Goal: Download file/media

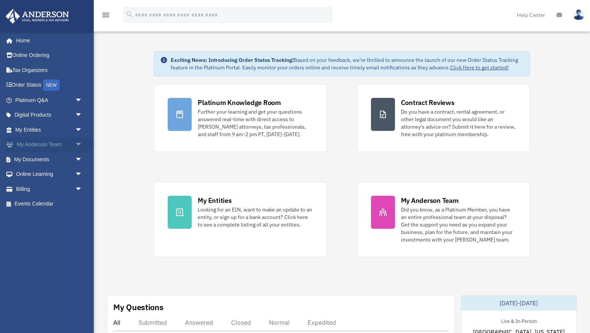
click at [78, 144] on span "arrow_drop_down" at bounding box center [82, 144] width 15 height 15
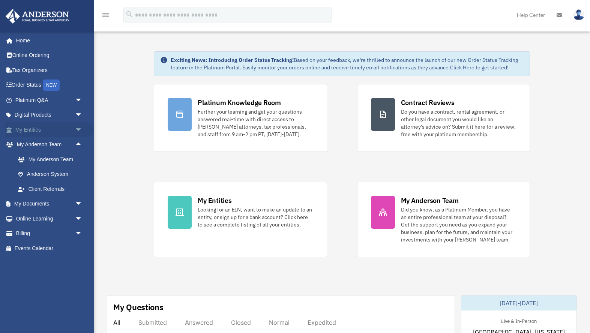
click at [78, 129] on span "arrow_drop_down" at bounding box center [82, 129] width 15 height 15
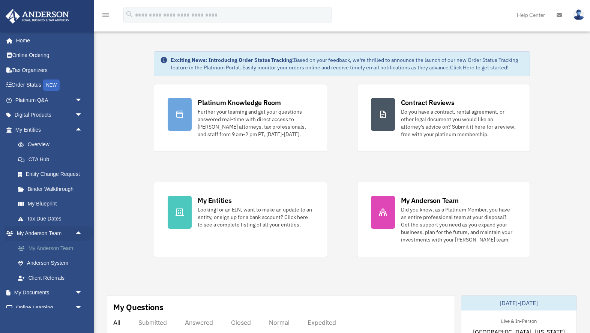
scroll to position [38, 0]
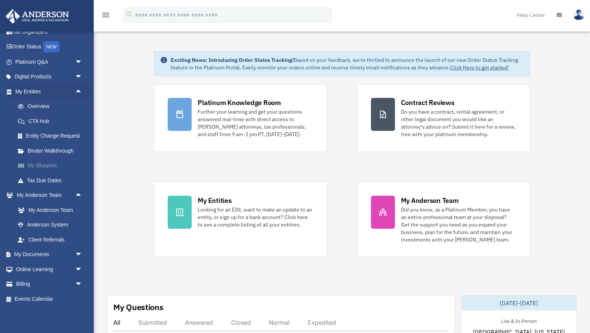
click at [56, 169] on link "My Blueprint" at bounding box center [52, 165] width 83 height 15
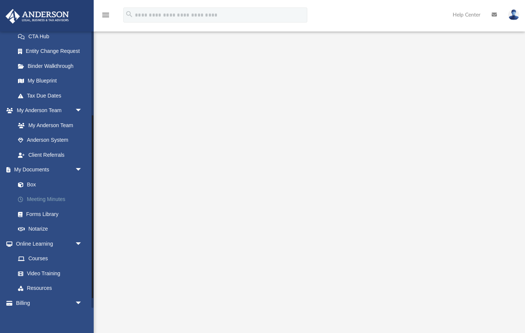
scroll to position [134, 0]
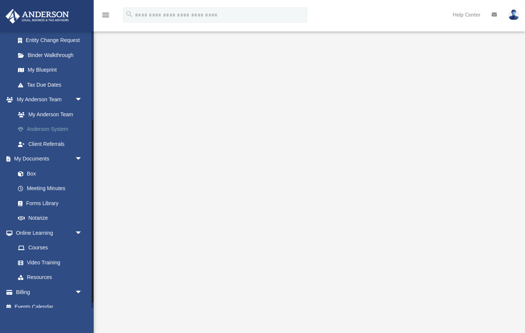
click at [60, 131] on link "Anderson System" at bounding box center [52, 129] width 83 height 15
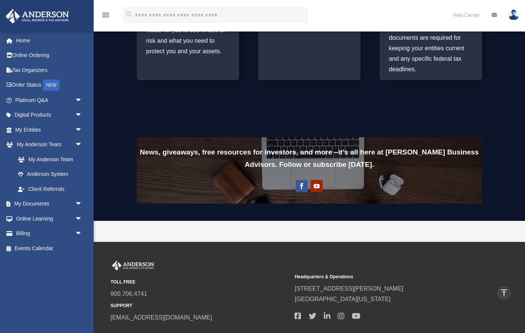
scroll to position [506, 0]
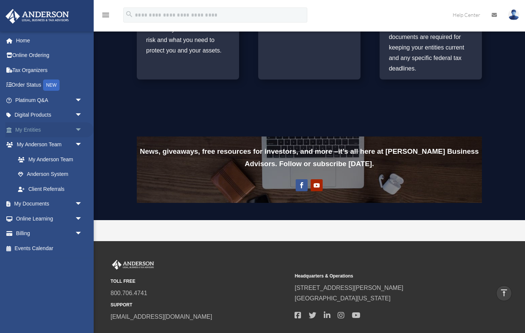
click at [45, 130] on link "My Entities arrow_drop_down" at bounding box center [49, 129] width 89 height 15
click at [80, 203] on span "arrow_drop_down" at bounding box center [82, 204] width 15 height 15
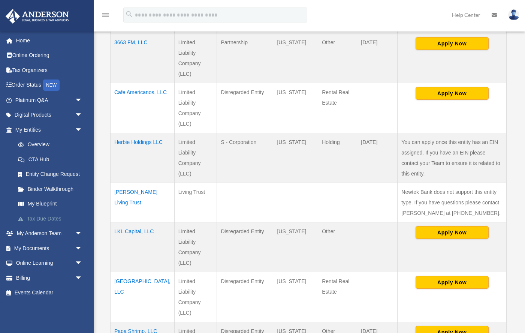
scroll to position [371, 0]
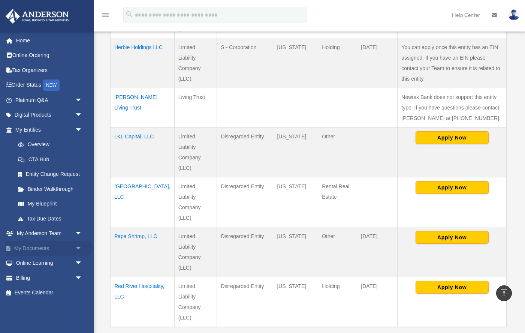
click at [80, 248] on span "arrow_drop_down" at bounding box center [82, 248] width 15 height 15
click at [33, 263] on link "Box" at bounding box center [52, 263] width 83 height 15
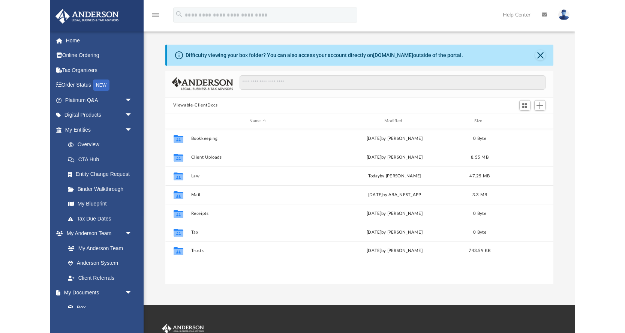
scroll to position [170, 389]
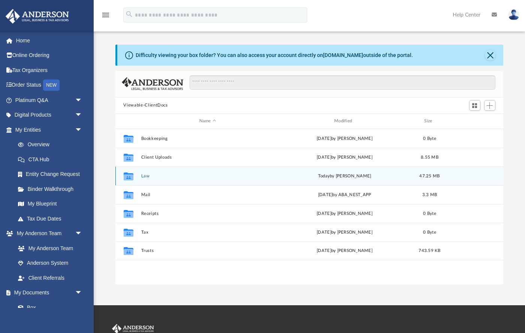
click at [145, 176] on button "Law" at bounding box center [208, 175] width 134 height 5
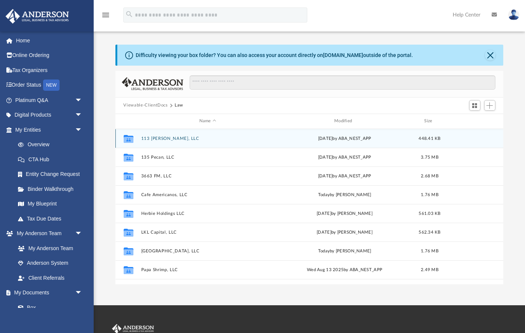
click at [158, 137] on button "113 [PERSON_NAME], LLC" at bounding box center [208, 138] width 134 height 5
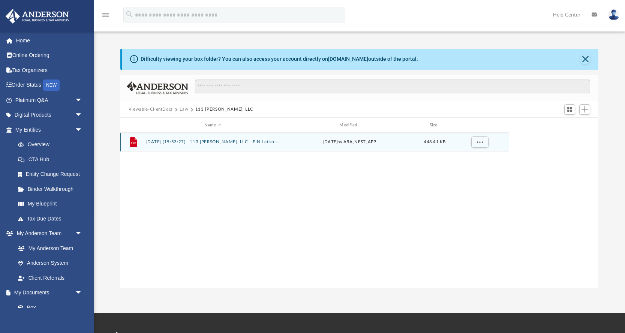
scroll to position [170, 478]
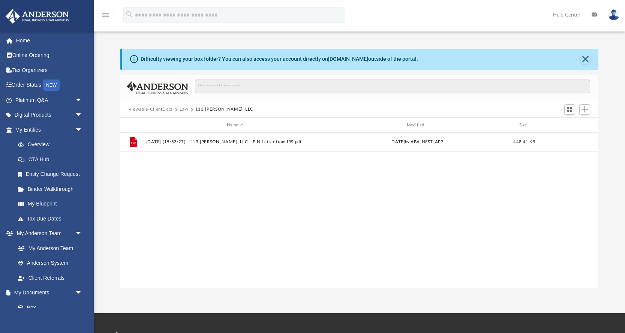
click at [183, 109] on button "Law" at bounding box center [184, 109] width 9 height 7
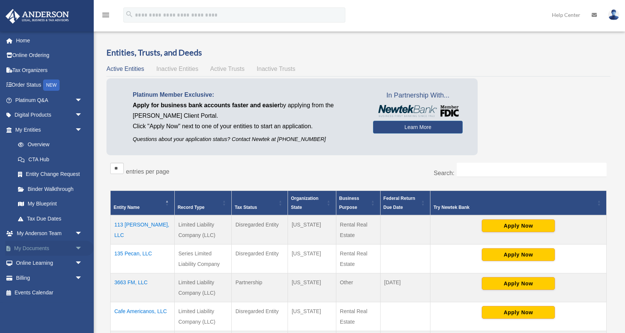
click at [38, 242] on link "My Documents arrow_drop_down" at bounding box center [49, 248] width 89 height 15
click at [78, 249] on span "arrow_drop_down" at bounding box center [82, 248] width 15 height 15
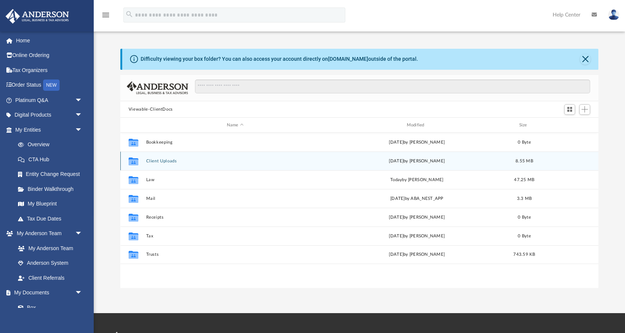
scroll to position [170, 478]
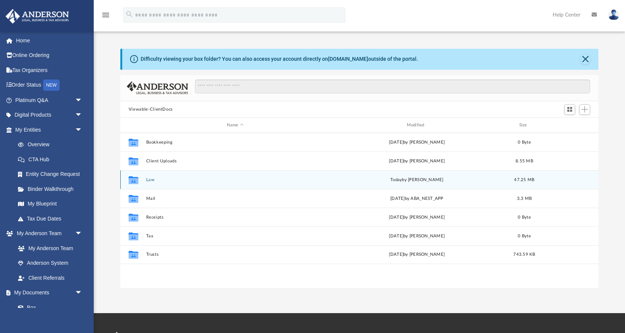
click at [150, 183] on div "Collaborated Folder Law [DATE] by [PERSON_NAME] 47.25 MB" at bounding box center [359, 179] width 478 height 19
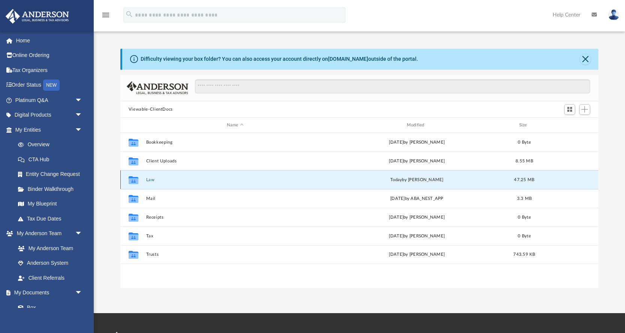
click at [151, 180] on button "Law" at bounding box center [235, 179] width 179 height 5
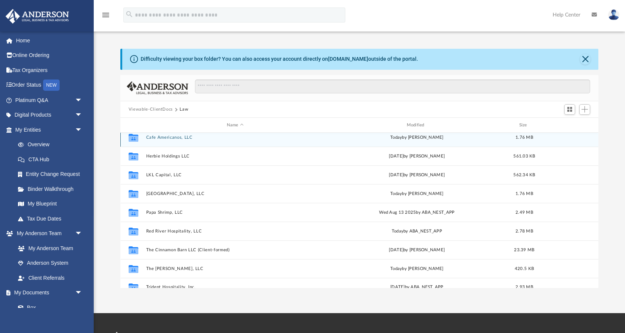
scroll to position [0, 0]
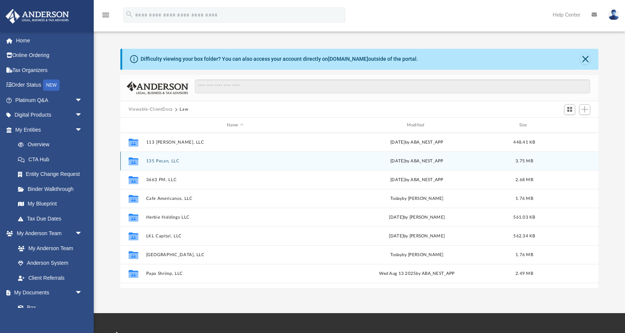
click at [168, 162] on button "135 Pecan, LLC" at bounding box center [235, 161] width 179 height 5
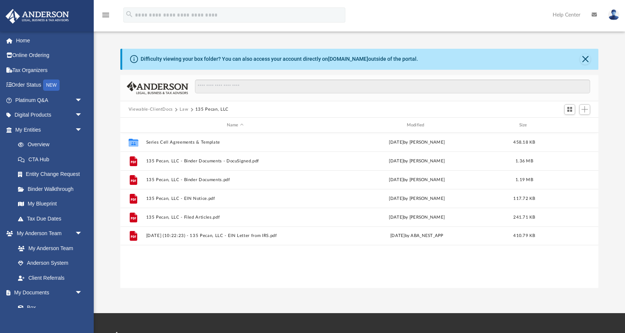
click at [183, 107] on button "Law" at bounding box center [184, 109] width 9 height 7
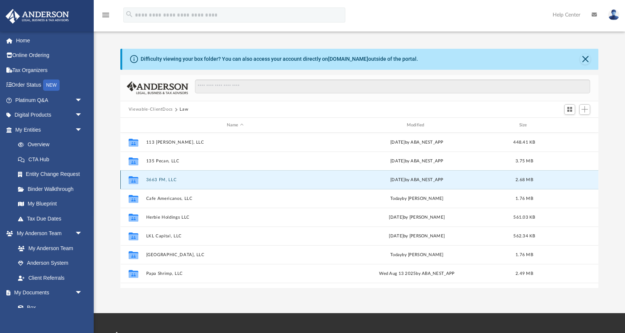
click at [164, 180] on button "3663 FM, LLC" at bounding box center [235, 179] width 179 height 5
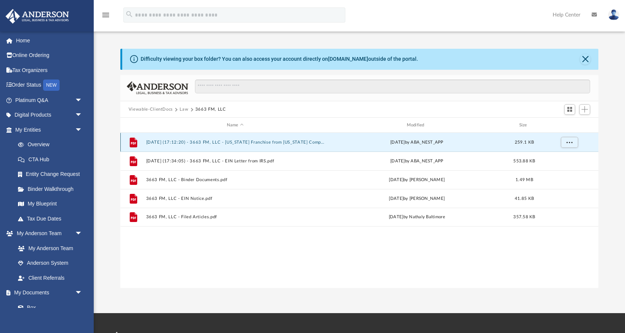
click at [263, 144] on button "2025.08.20 (17:12:20) - 3663 FM, LLC - Texas Franchise from Texas Comptroller.p…" at bounding box center [235, 142] width 179 height 5
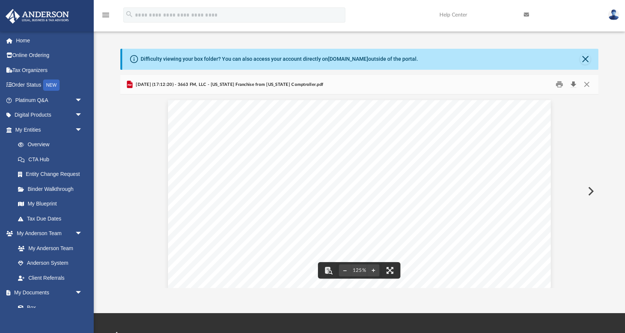
click at [574, 87] on button "Download" at bounding box center [574, 85] width 14 height 12
click at [587, 60] on button "Close" at bounding box center [585, 59] width 11 height 11
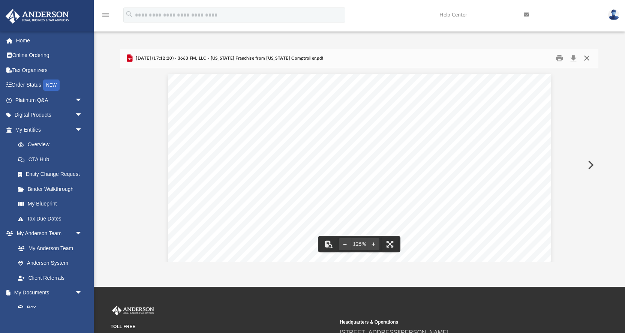
click at [586, 62] on button "Close" at bounding box center [587, 59] width 14 height 12
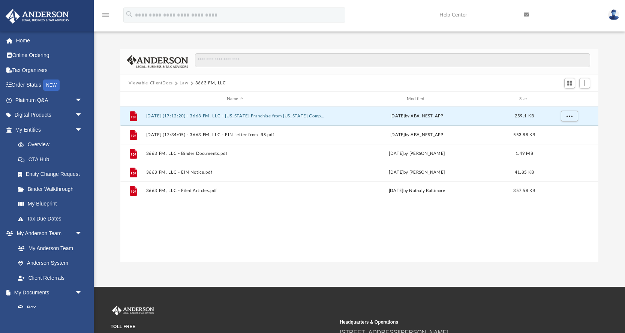
click at [185, 85] on button "Law" at bounding box center [184, 83] width 9 height 7
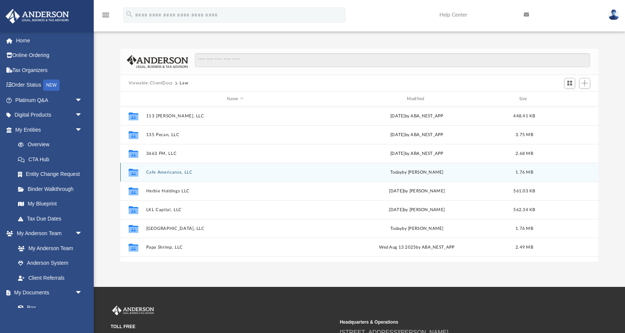
click at [171, 174] on button "Cafe Americanos, LLC" at bounding box center [235, 172] width 179 height 5
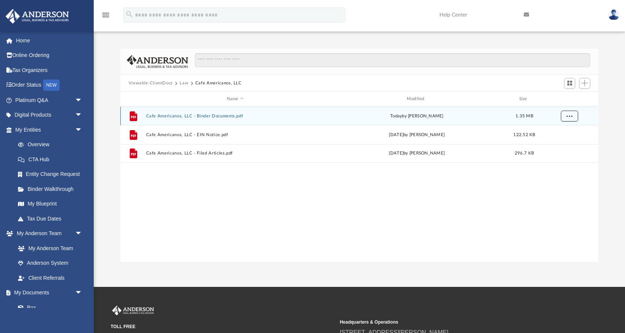
click at [571, 116] on span "More options" at bounding box center [569, 116] width 6 height 4
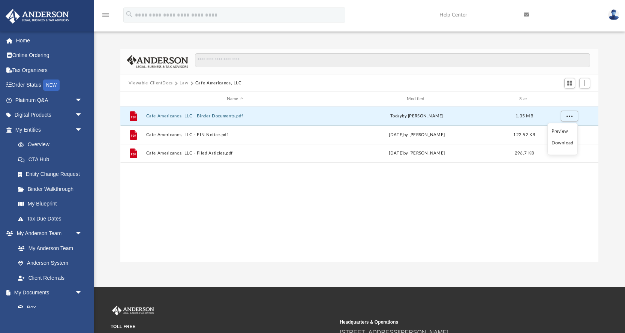
click at [561, 142] on li "Download" at bounding box center [563, 143] width 22 height 8
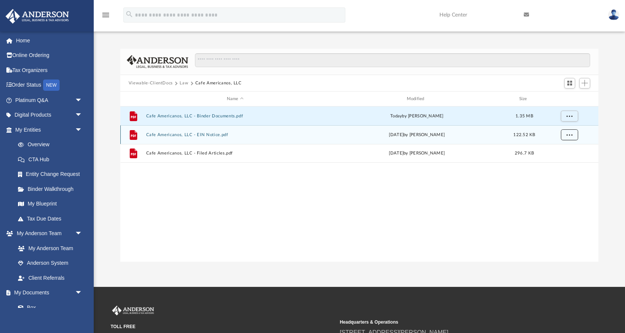
click at [566, 134] on span "More options" at bounding box center [569, 135] width 6 height 4
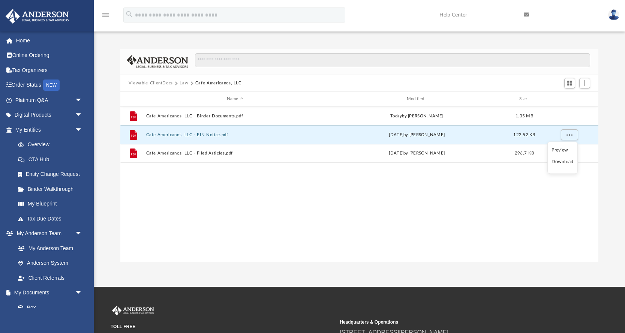
click at [564, 161] on li "Download" at bounding box center [563, 162] width 22 height 8
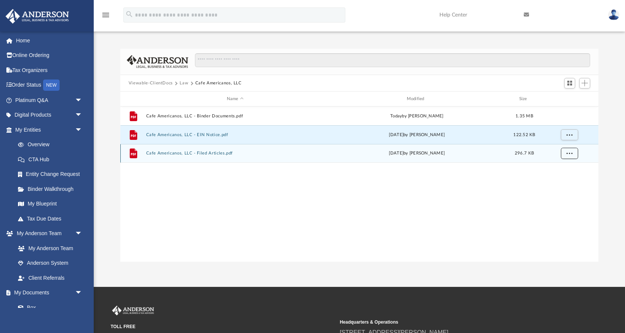
click at [572, 151] on span "More options" at bounding box center [569, 153] width 6 height 4
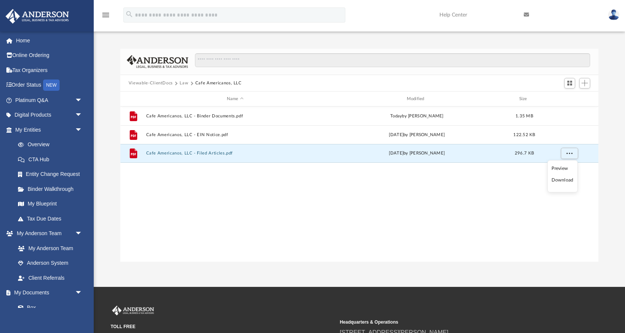
click at [562, 180] on li "Download" at bounding box center [563, 180] width 22 height 8
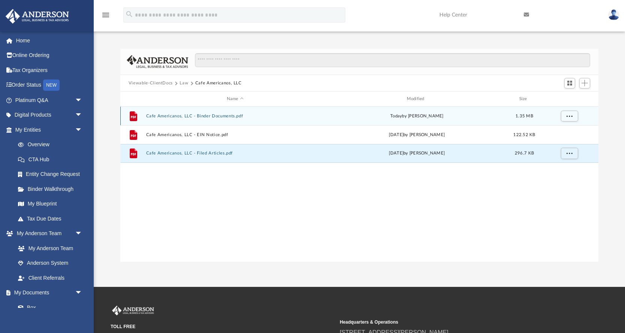
click at [224, 118] on button "Cafe Americanos, LLC - Binder Documents.pdf" at bounding box center [235, 116] width 179 height 5
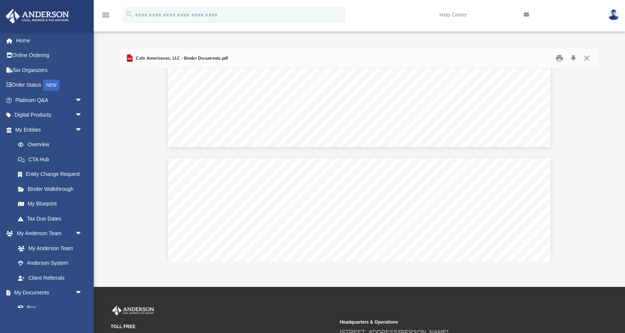
scroll to position [5755, 0]
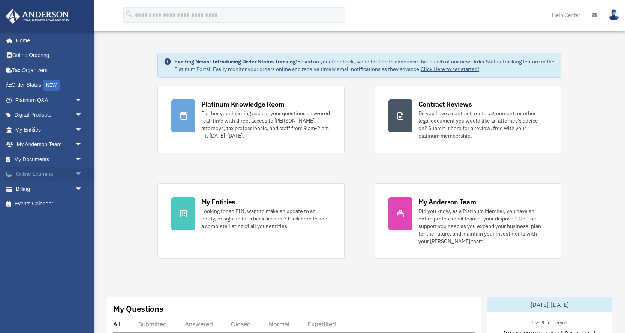
click at [80, 174] on span "arrow_drop_down" at bounding box center [82, 174] width 15 height 15
click at [79, 158] on span "arrow_drop_down" at bounding box center [82, 159] width 15 height 15
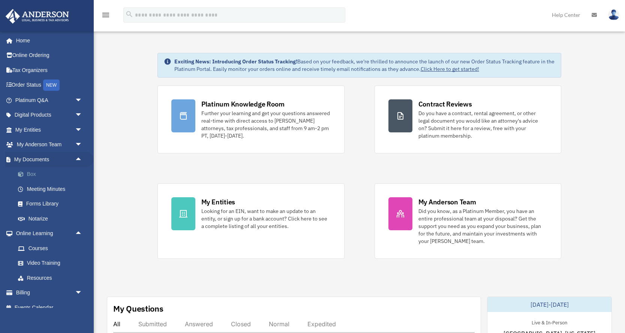
click at [57, 173] on link "Box" at bounding box center [52, 174] width 83 height 15
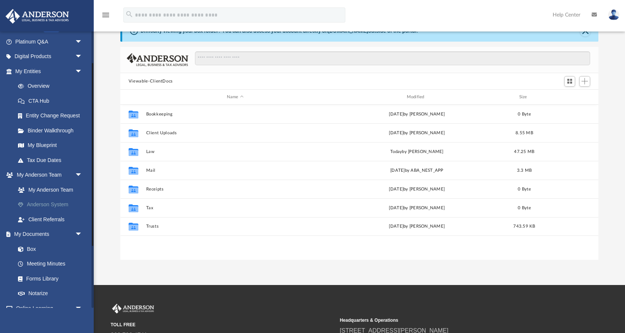
scroll to position [64, 0]
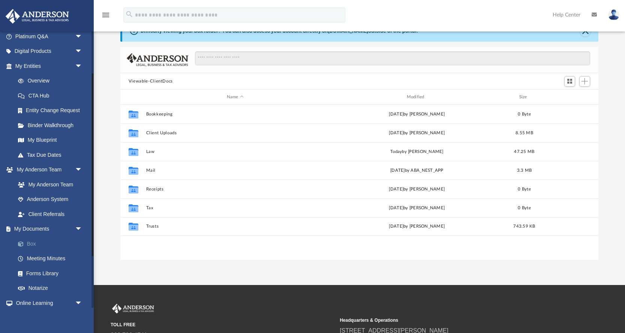
click at [48, 244] on link "Box" at bounding box center [52, 243] width 83 height 15
click at [30, 243] on link "Box" at bounding box center [52, 243] width 83 height 15
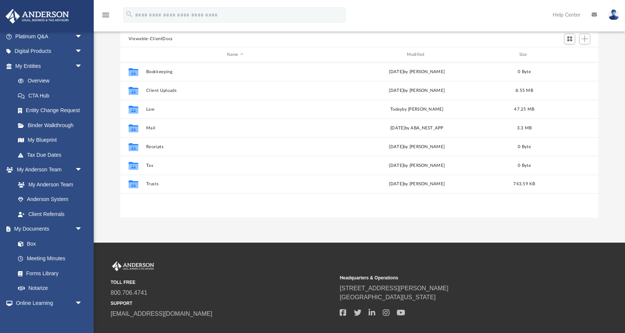
scroll to position [70, 0]
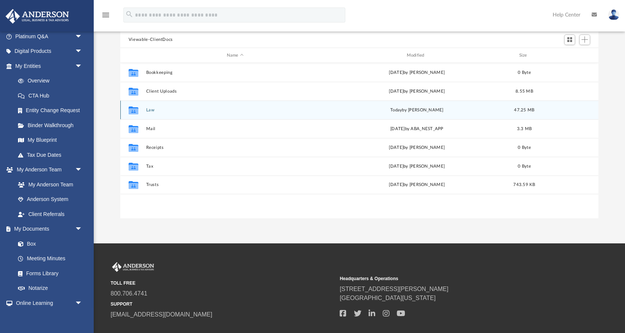
click at [152, 110] on button "Law" at bounding box center [235, 110] width 179 height 5
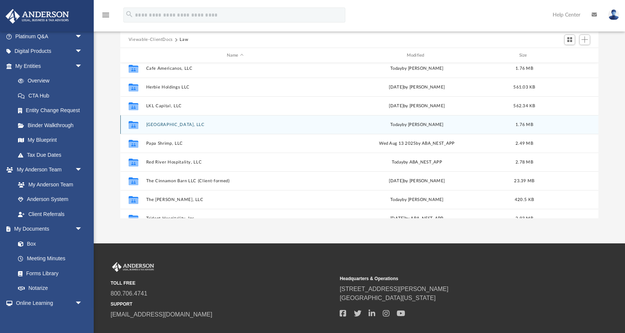
scroll to position [61, 0]
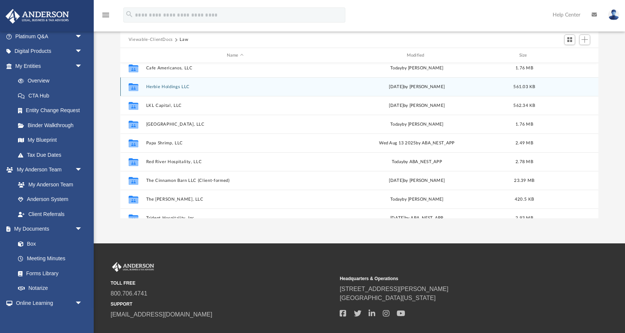
click at [173, 87] on button "Herbie Holdings LLC" at bounding box center [235, 86] width 179 height 5
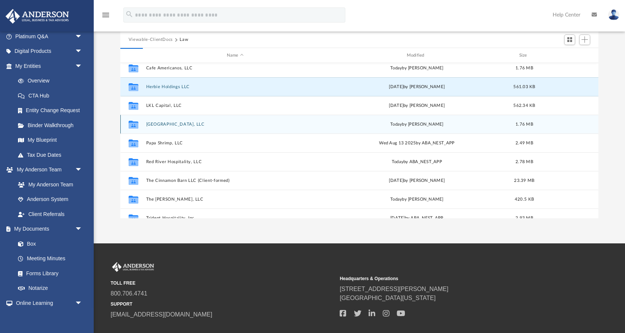
scroll to position [0, 0]
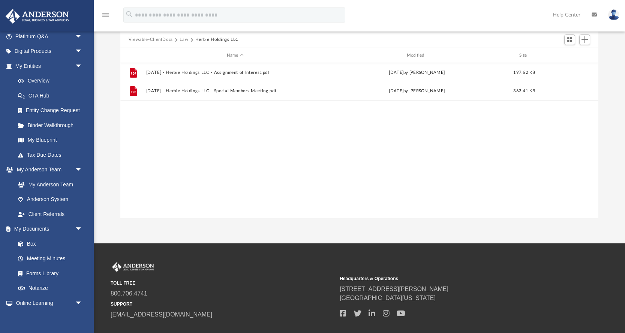
click at [185, 39] on button "Law" at bounding box center [184, 39] width 9 height 7
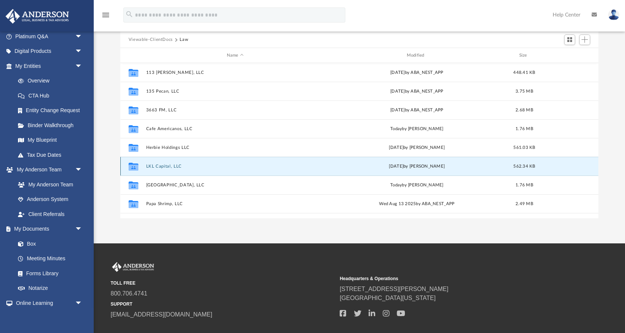
click at [164, 165] on button "LKL Capital, LLC" at bounding box center [235, 166] width 179 height 5
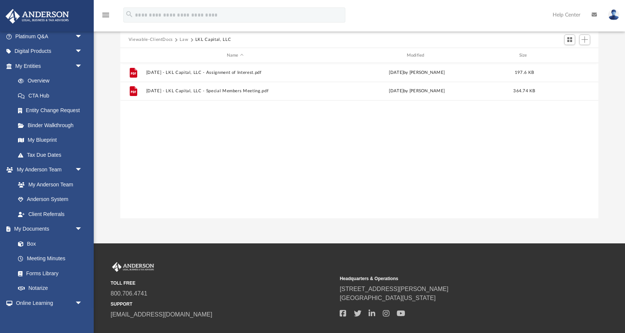
click at [182, 39] on button "Law" at bounding box center [184, 39] width 9 height 7
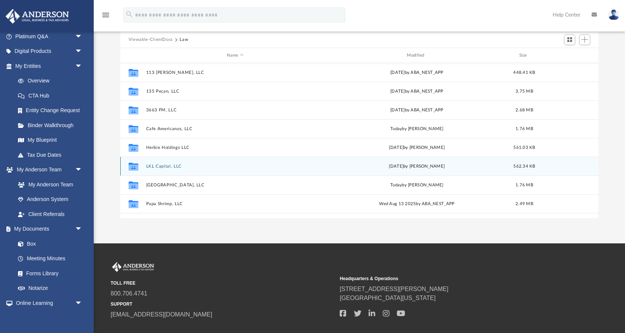
click at [160, 167] on button "LKL Capital, LLC" at bounding box center [235, 166] width 179 height 5
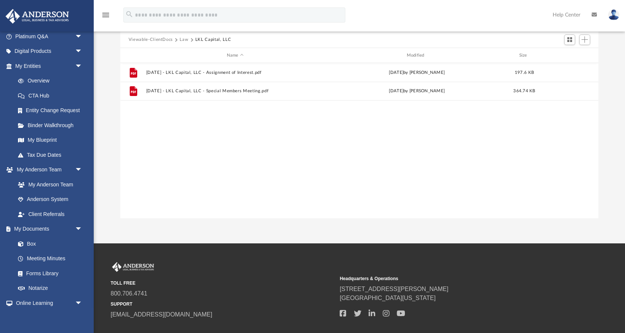
click at [184, 41] on button "Law" at bounding box center [184, 39] width 9 height 7
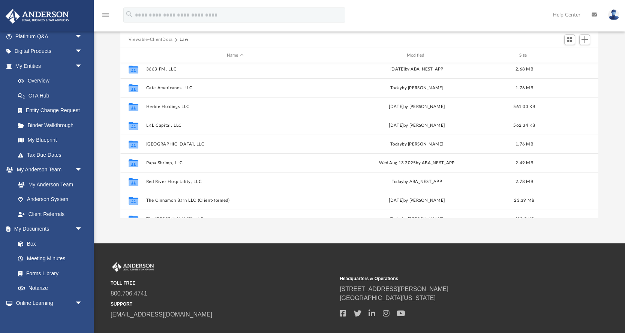
scroll to position [44, 0]
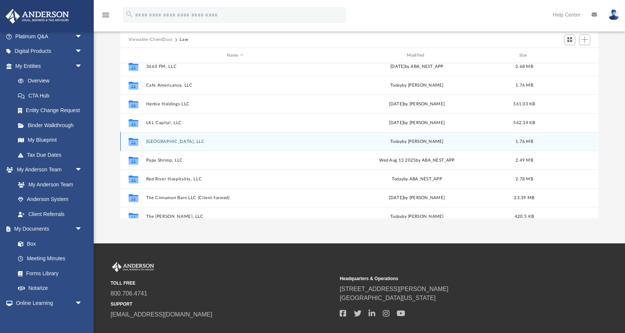
click at [175, 142] on button "[GEOGRAPHIC_DATA], LLC" at bounding box center [235, 141] width 179 height 5
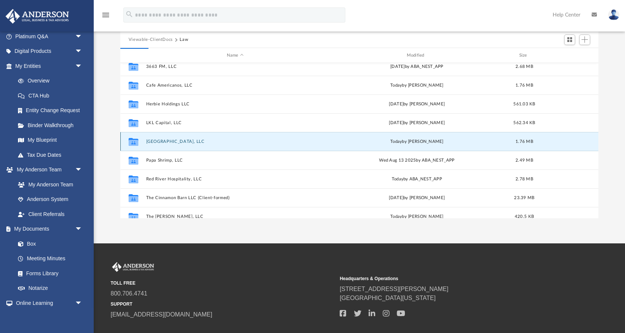
scroll to position [0, 0]
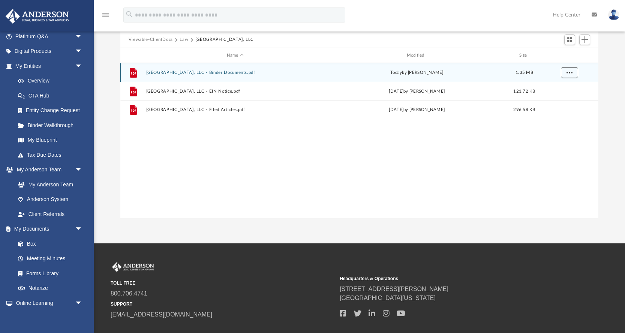
click at [571, 74] on span "More options" at bounding box center [569, 73] width 6 height 4
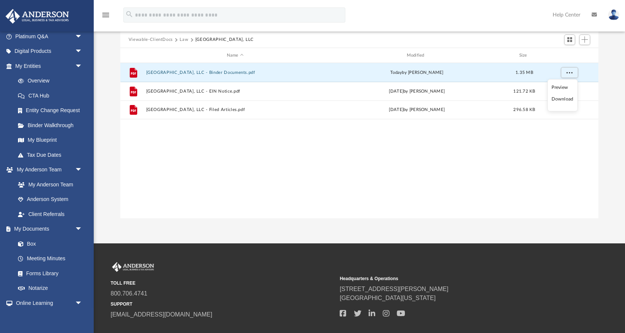
click at [561, 100] on li "Download" at bounding box center [563, 99] width 22 height 8
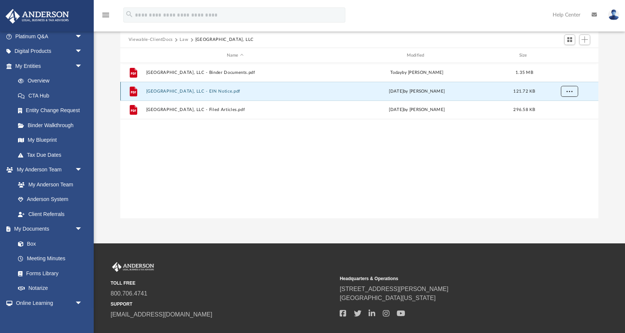
click at [567, 90] on span "More options" at bounding box center [569, 91] width 6 height 4
click at [560, 118] on li "Download" at bounding box center [563, 118] width 22 height 8
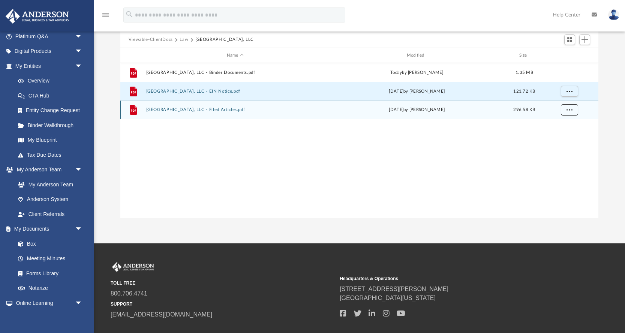
click at [571, 109] on span "More options" at bounding box center [569, 110] width 6 height 4
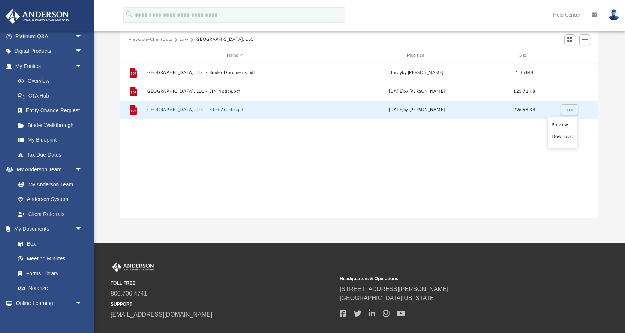
click at [561, 137] on li "Download" at bounding box center [563, 137] width 22 height 8
click at [182, 41] on button "Law" at bounding box center [184, 39] width 9 height 7
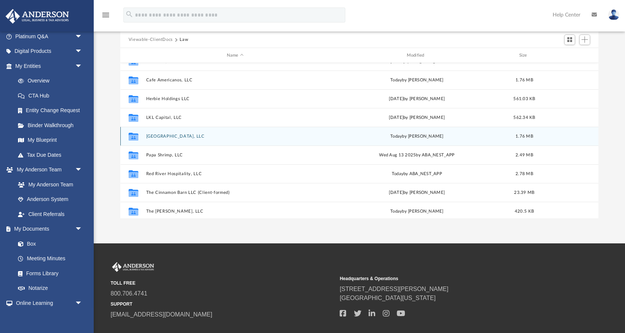
scroll to position [62, 0]
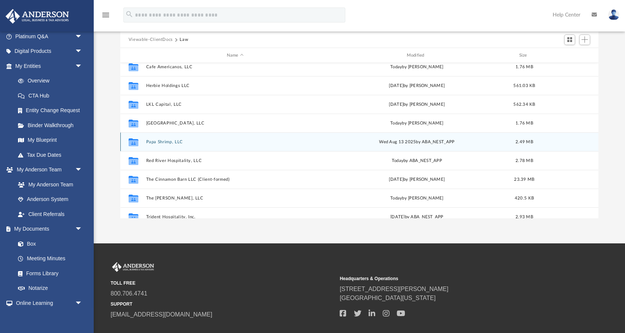
click at [166, 142] on button "Papa Shrimp, LLC" at bounding box center [235, 142] width 179 height 5
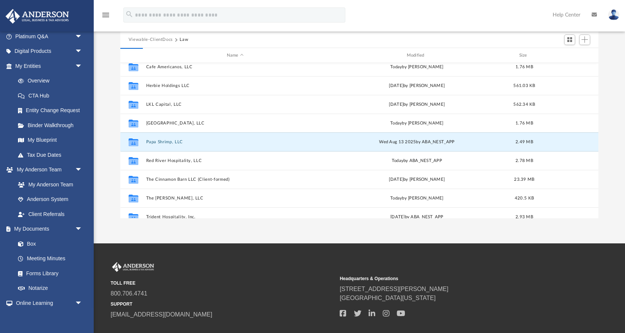
scroll to position [0, 0]
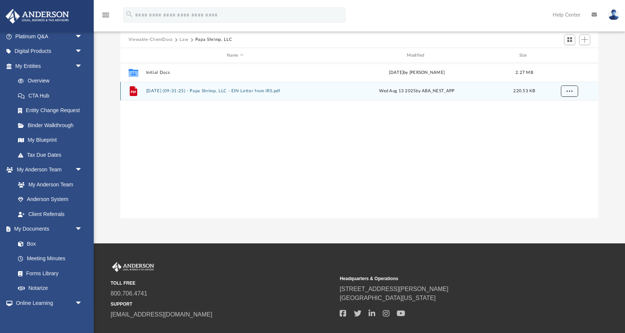
click at [568, 91] on span "More options" at bounding box center [569, 91] width 6 height 4
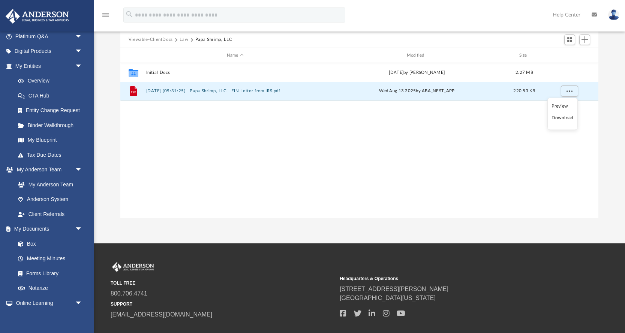
click at [557, 116] on li "Download" at bounding box center [563, 118] width 22 height 8
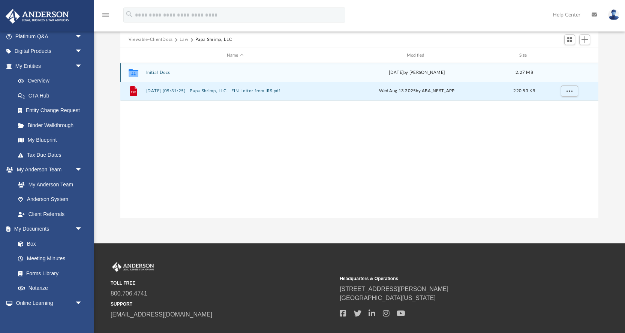
click at [166, 73] on button "Initial Docs" at bounding box center [235, 72] width 179 height 5
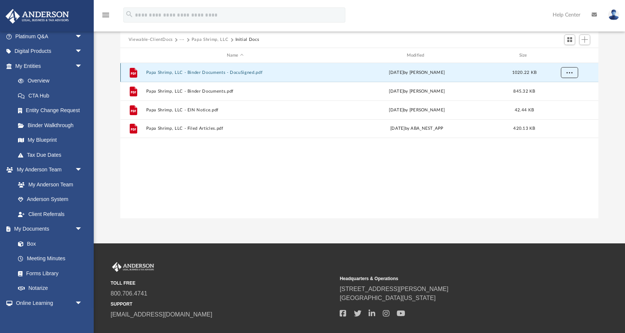
click at [569, 72] on span "More options" at bounding box center [569, 73] width 6 height 4
click at [558, 102] on li "Download" at bounding box center [563, 99] width 22 height 8
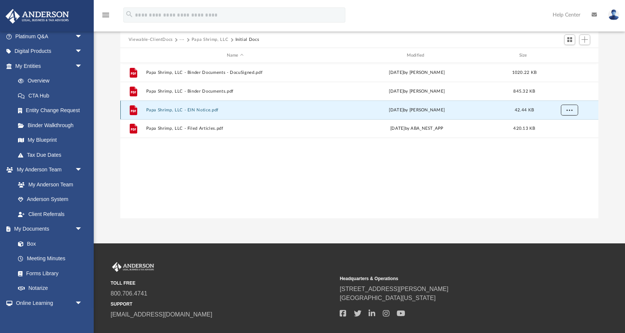
click at [568, 108] on span "More options" at bounding box center [569, 110] width 6 height 4
click at [563, 135] on li "Download" at bounding box center [563, 137] width 22 height 8
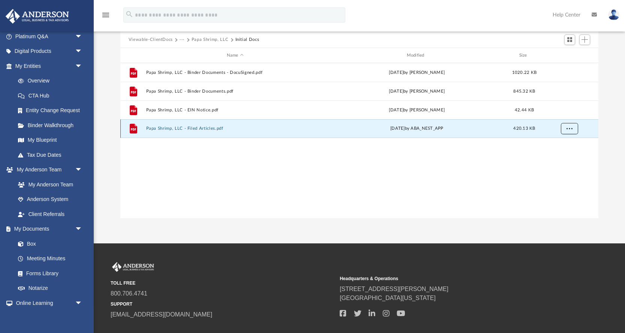
click at [571, 128] on span "More options" at bounding box center [569, 128] width 6 height 4
click at [563, 156] on li "Download" at bounding box center [563, 156] width 22 height 8
click at [183, 41] on button "···" at bounding box center [182, 39] width 5 height 7
click at [187, 56] on li "Law" at bounding box center [188, 53] width 9 height 8
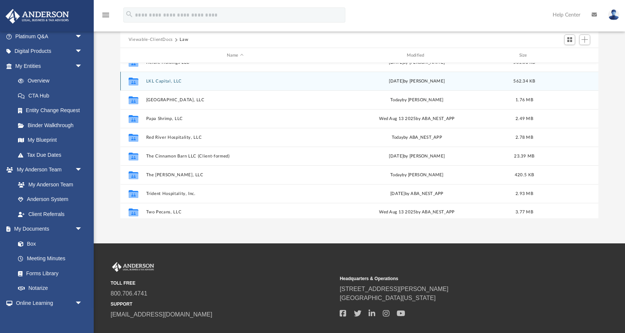
scroll to position [88, 0]
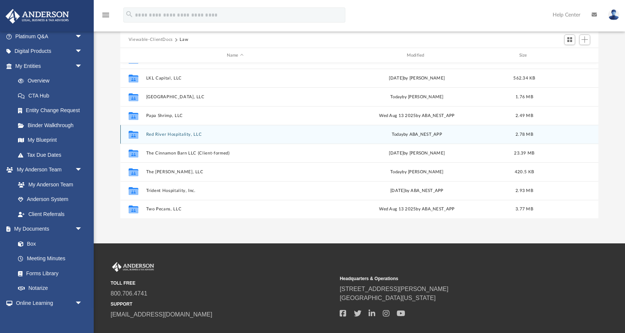
click at [164, 135] on button "Red River Hospitality, LLC" at bounding box center [235, 134] width 179 height 5
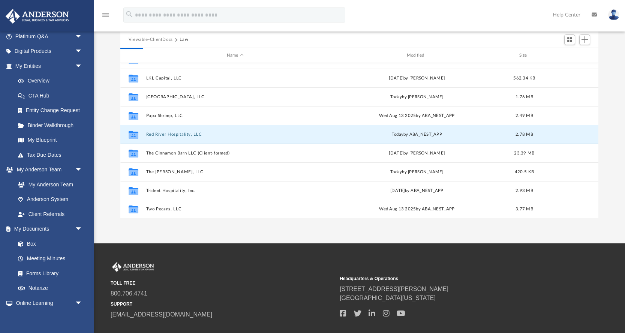
scroll to position [0, 0]
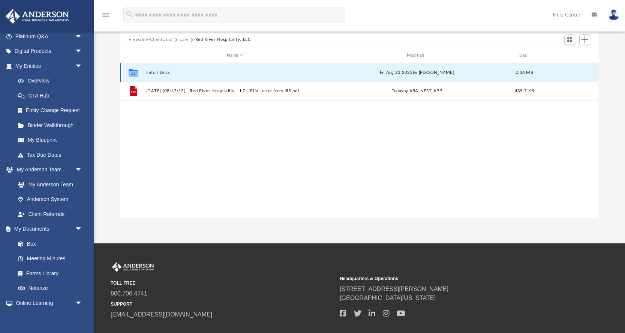
click at [163, 71] on button "Initial Docs" at bounding box center [235, 72] width 179 height 5
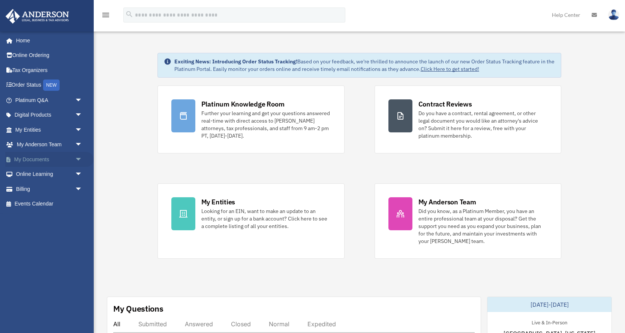
click at [83, 156] on span "arrow_drop_down" at bounding box center [82, 159] width 15 height 15
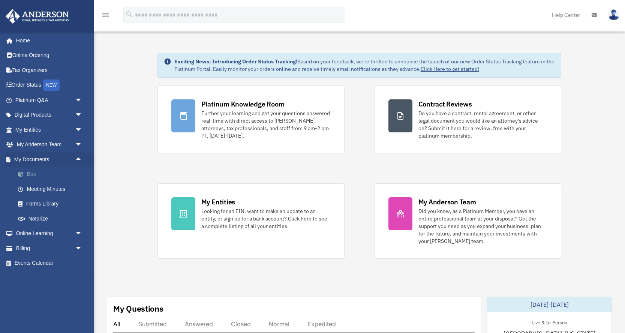
click at [47, 173] on link "Box" at bounding box center [52, 174] width 83 height 15
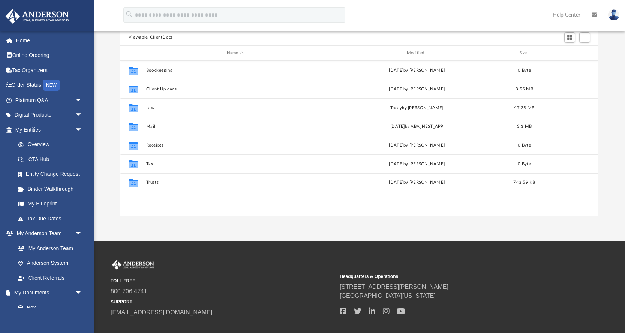
scroll to position [170, 478]
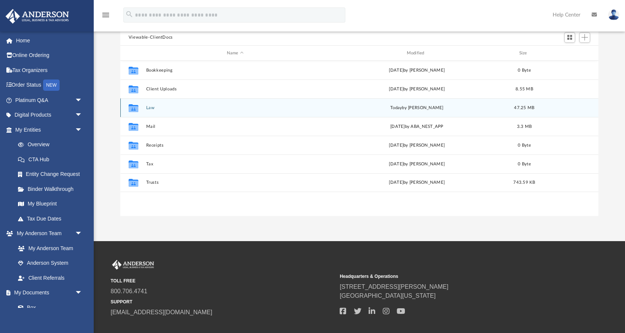
click at [148, 108] on button "Law" at bounding box center [235, 107] width 179 height 5
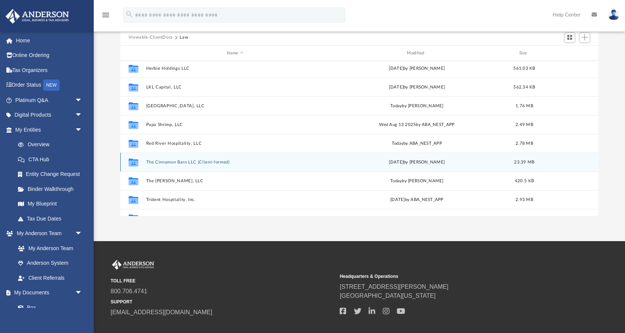
scroll to position [88, 0]
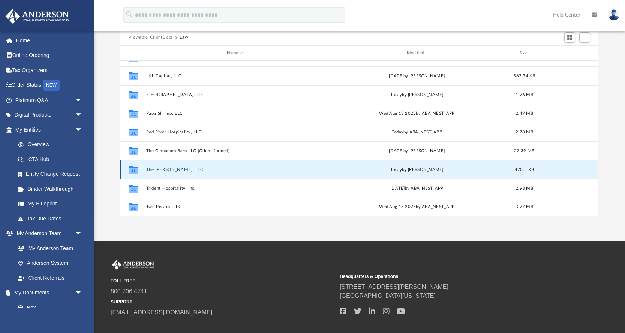
click at [180, 168] on button "The [PERSON_NAME], LLC" at bounding box center [235, 169] width 179 height 5
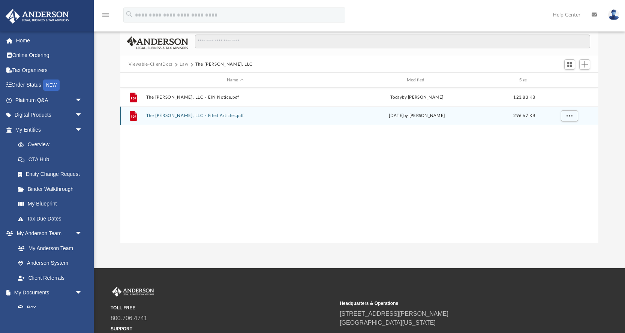
scroll to position [43, 0]
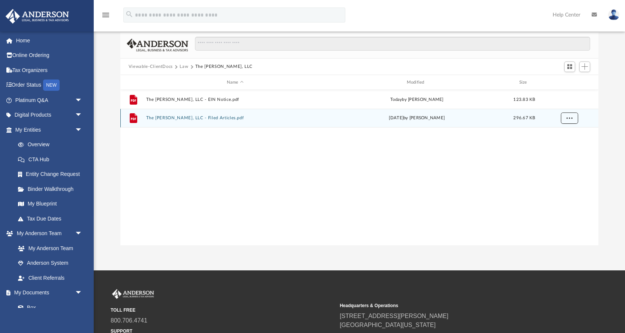
click at [572, 118] on span "More options" at bounding box center [569, 118] width 6 height 4
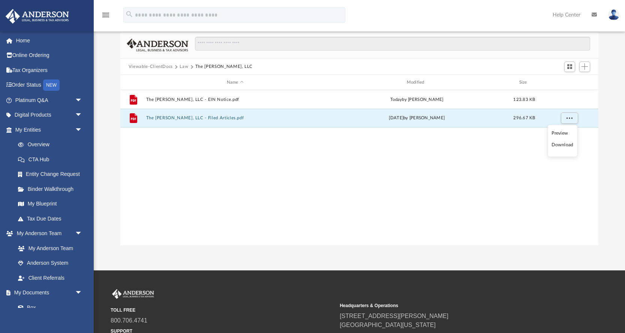
click at [559, 145] on li "Download" at bounding box center [563, 145] width 22 height 8
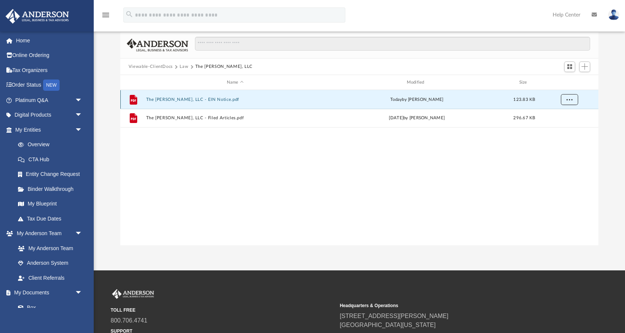
click at [568, 101] on span "More options" at bounding box center [569, 100] width 6 height 4
click at [564, 128] on li "Download" at bounding box center [563, 126] width 22 height 8
click at [182, 66] on button "Law" at bounding box center [184, 66] width 9 height 7
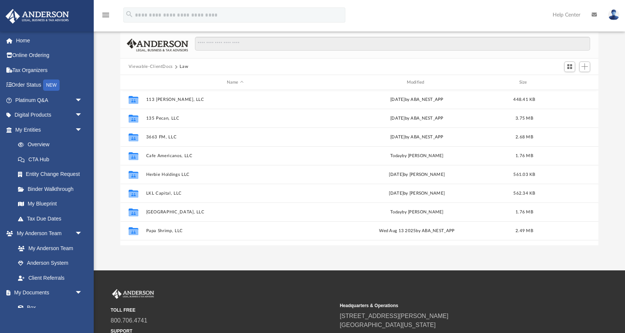
scroll to position [88, 0]
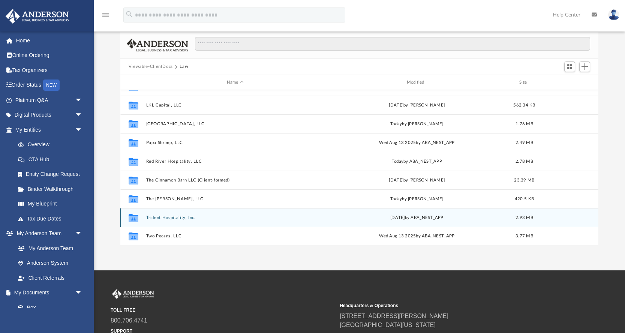
click at [174, 217] on button "Trident Hospitality, Inc." at bounding box center [235, 217] width 179 height 5
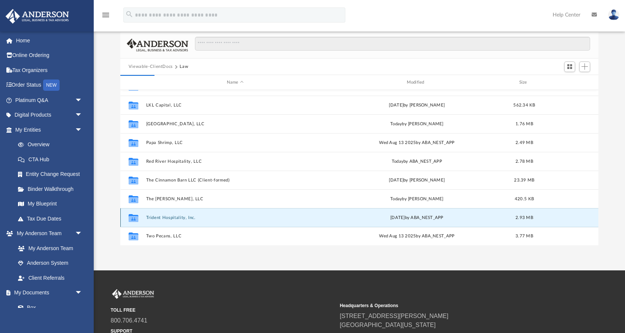
scroll to position [0, 0]
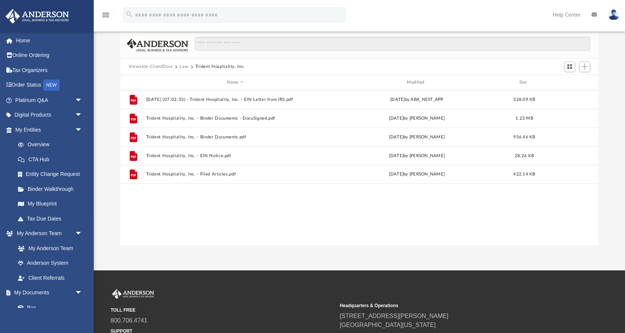
click at [183, 68] on button "Law" at bounding box center [184, 66] width 9 height 7
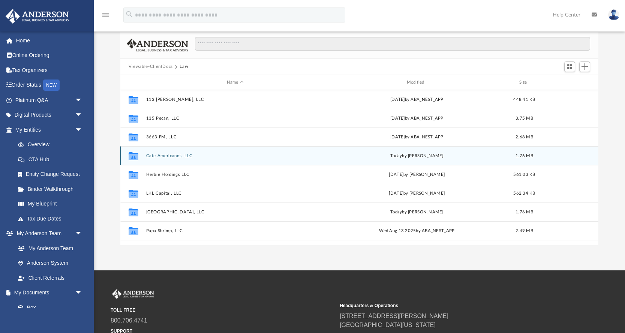
scroll to position [88, 0]
